Goal: Find specific page/section: Find specific page/section

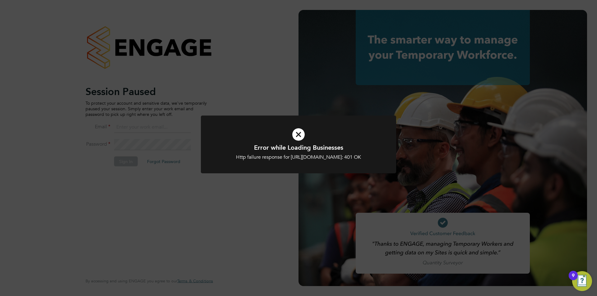
click at [146, 128] on div "Error while Loading Businesses Http failure response for https://engage.app.eng…" at bounding box center [298, 148] width 597 height 296
click at [159, 118] on div "Error while Loading Businesses Http failure response for https://engage.app.eng…" at bounding box center [298, 148] width 597 height 296
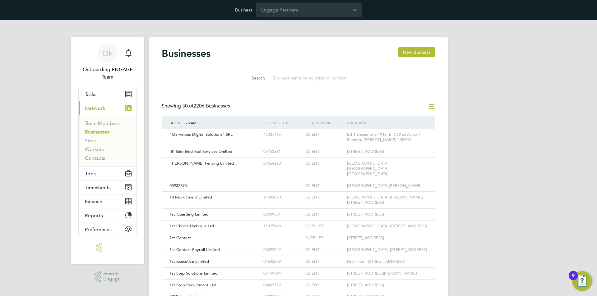
click at [408, 76] on div "Search" at bounding box center [299, 76] width 274 height 21
click at [277, 83] on input at bounding box center [314, 78] width 91 height 12
click at [294, 74] on input at bounding box center [314, 78] width 91 height 12
paste input "Infinitive Group"
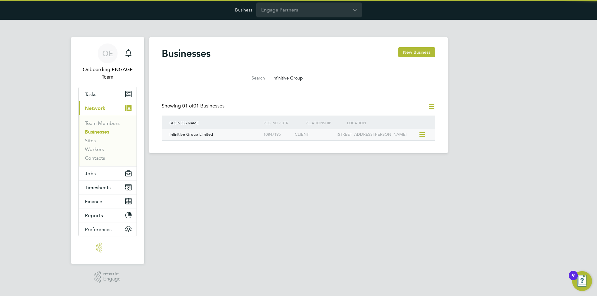
type input "Infinitive Group"
click at [197, 136] on span "Infinitive Group Limited" at bounding box center [191, 134] width 44 height 5
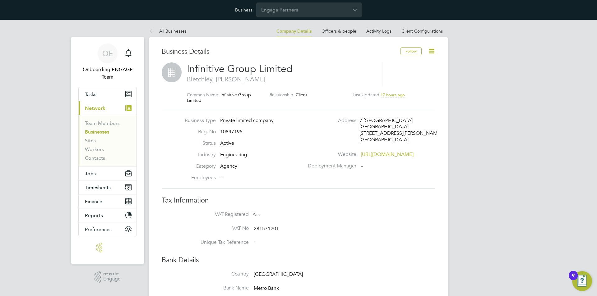
drag, startPoint x: 187, startPoint y: 66, endPoint x: 358, endPoint y: 40, distance: 173.2
click at [308, 65] on h2 "Infinitive Group Limited Bletchley, [PERSON_NAME][GEOGRAPHIC_DATA]" at bounding box center [281, 72] width 189 height 21
copy span "Infinitive Group Limited"
